Goal: Book appointment/travel/reservation

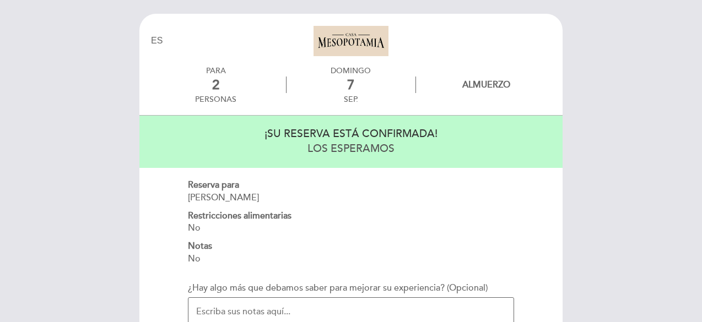
select select "es"
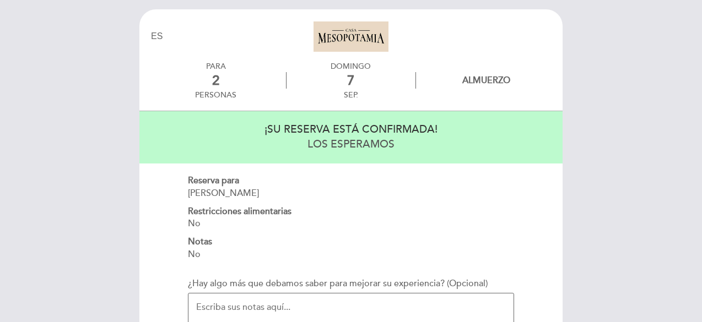
scroll to position [161, 0]
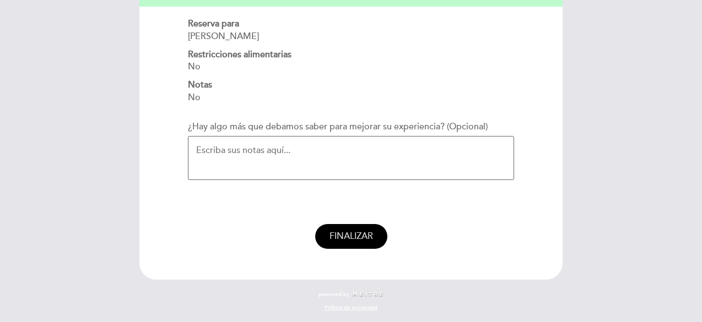
click at [357, 237] on span "FINALIZAR" at bounding box center [352, 236] width 44 height 11
select select "es"
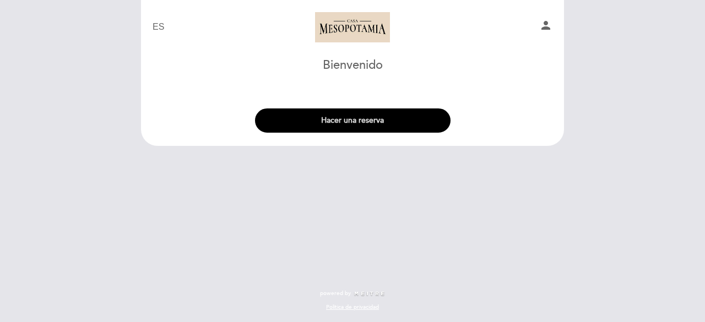
click at [298, 122] on button "Hacer una reserva" at bounding box center [353, 121] width 196 height 24
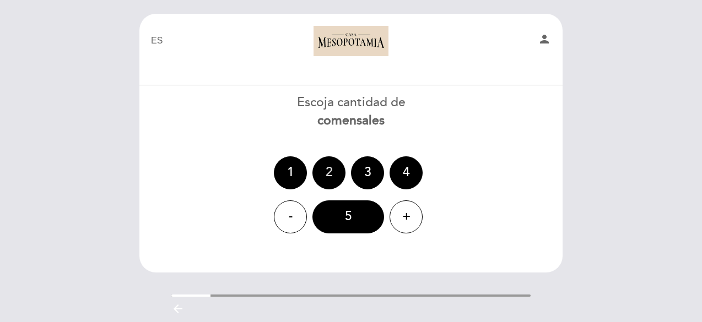
click at [333, 168] on div "2" at bounding box center [328, 172] width 33 height 33
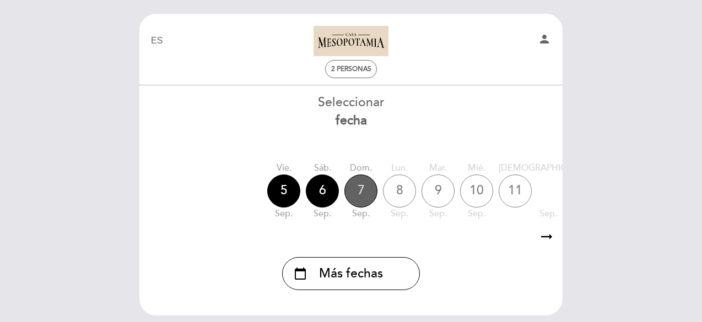
click at [367, 191] on div "7" at bounding box center [360, 191] width 33 height 33
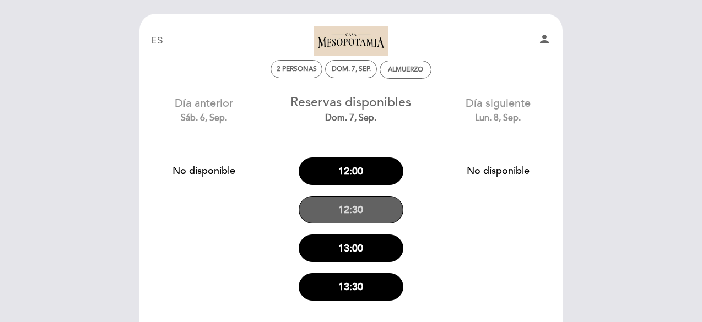
click at [364, 204] on button "12:30" at bounding box center [351, 210] width 105 height 28
